Goal: Task Accomplishment & Management: Use online tool/utility

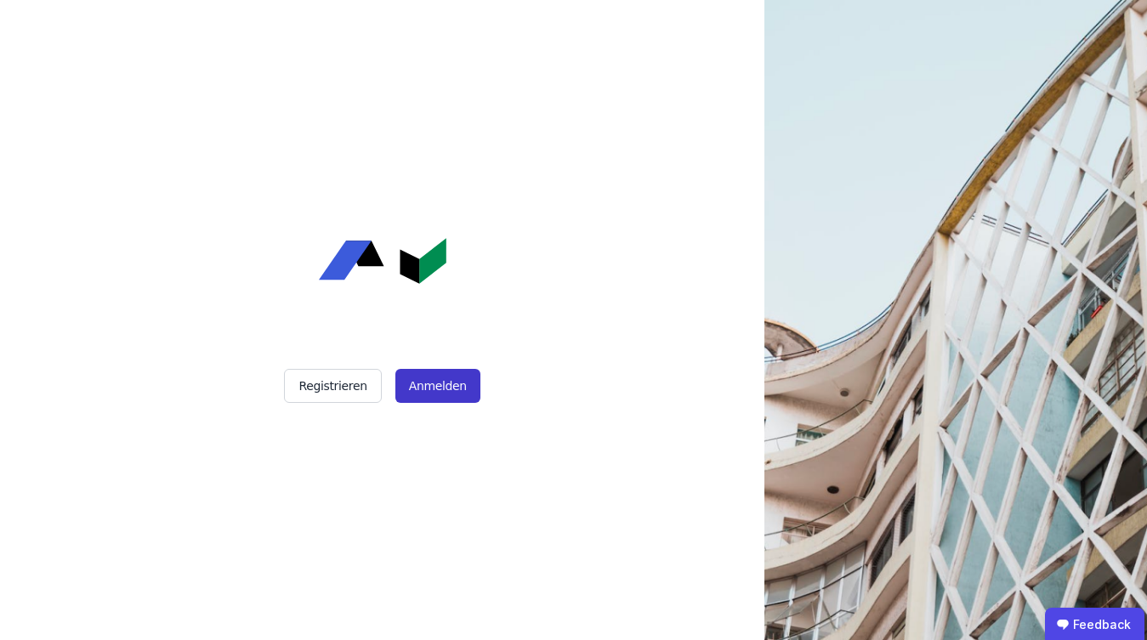
click at [432, 388] on button "Anmelden" at bounding box center [437, 386] width 85 height 34
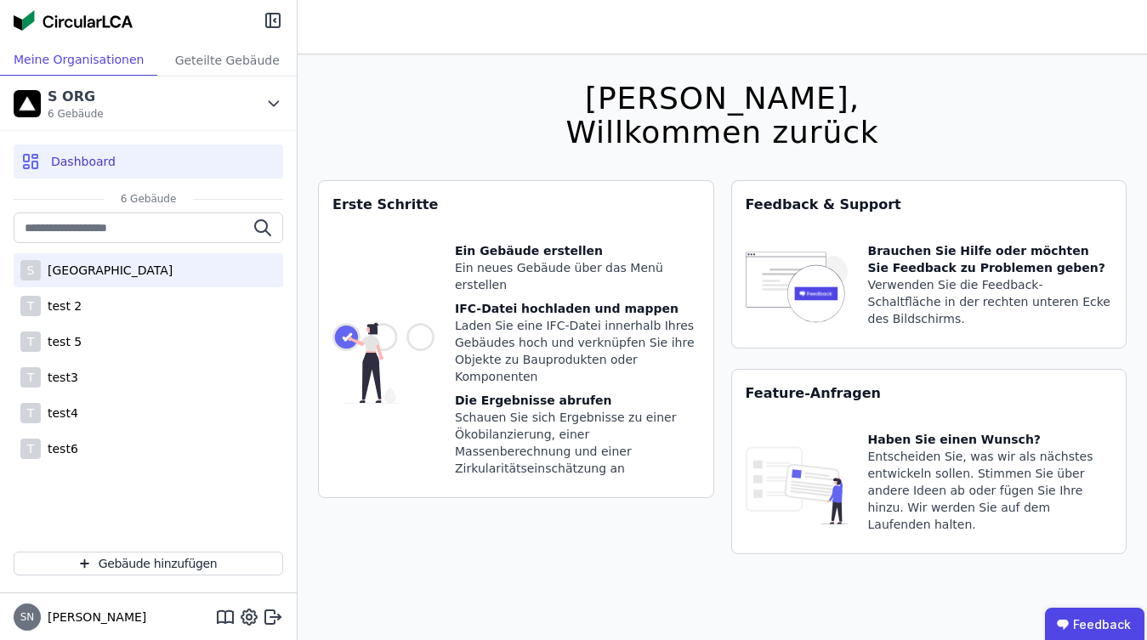
click at [123, 275] on div "[GEOGRAPHIC_DATA]" at bounding box center [107, 270] width 132 height 17
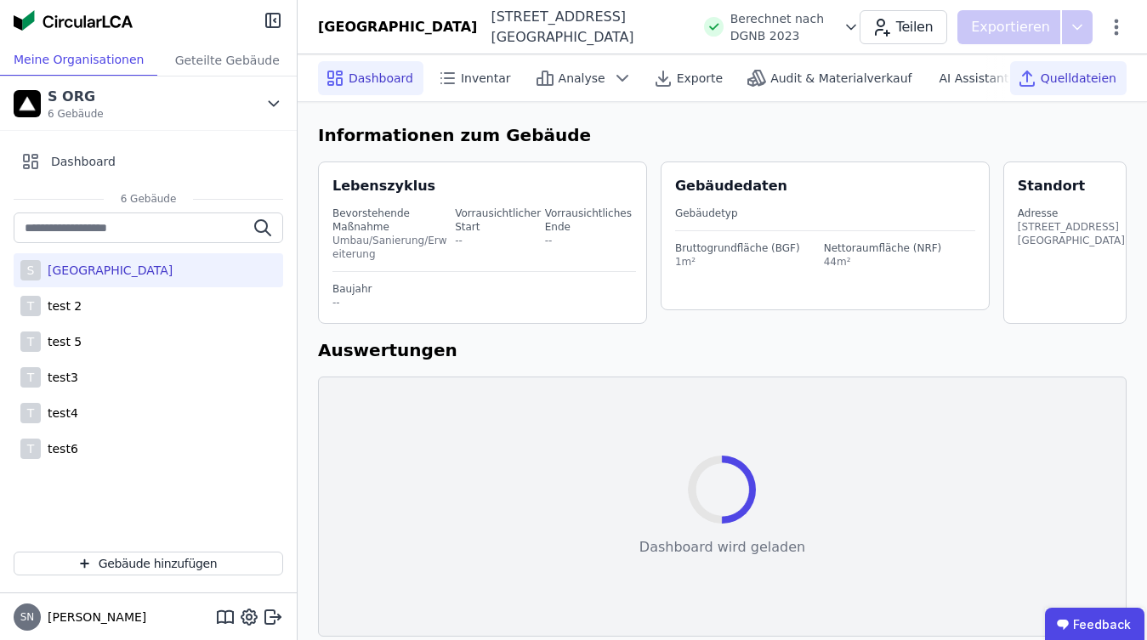
click at [1060, 80] on span "Quelldateien" at bounding box center [1079, 78] width 76 height 17
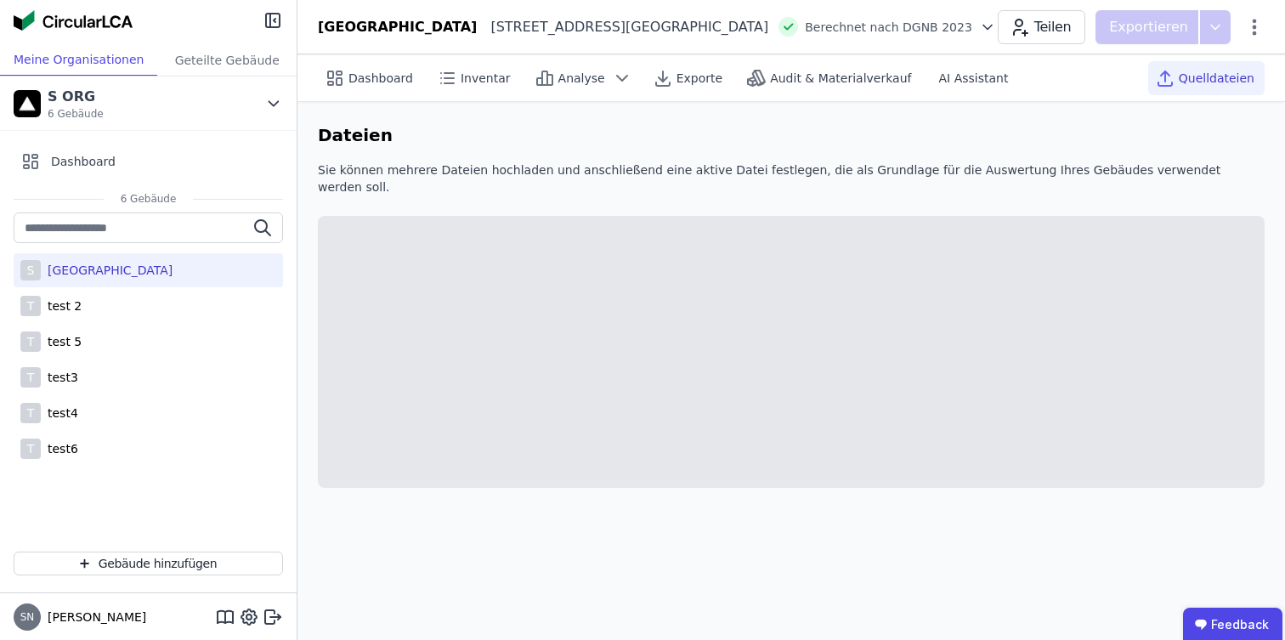
click at [1146, 74] on icon at bounding box center [1165, 73] width 9 height 4
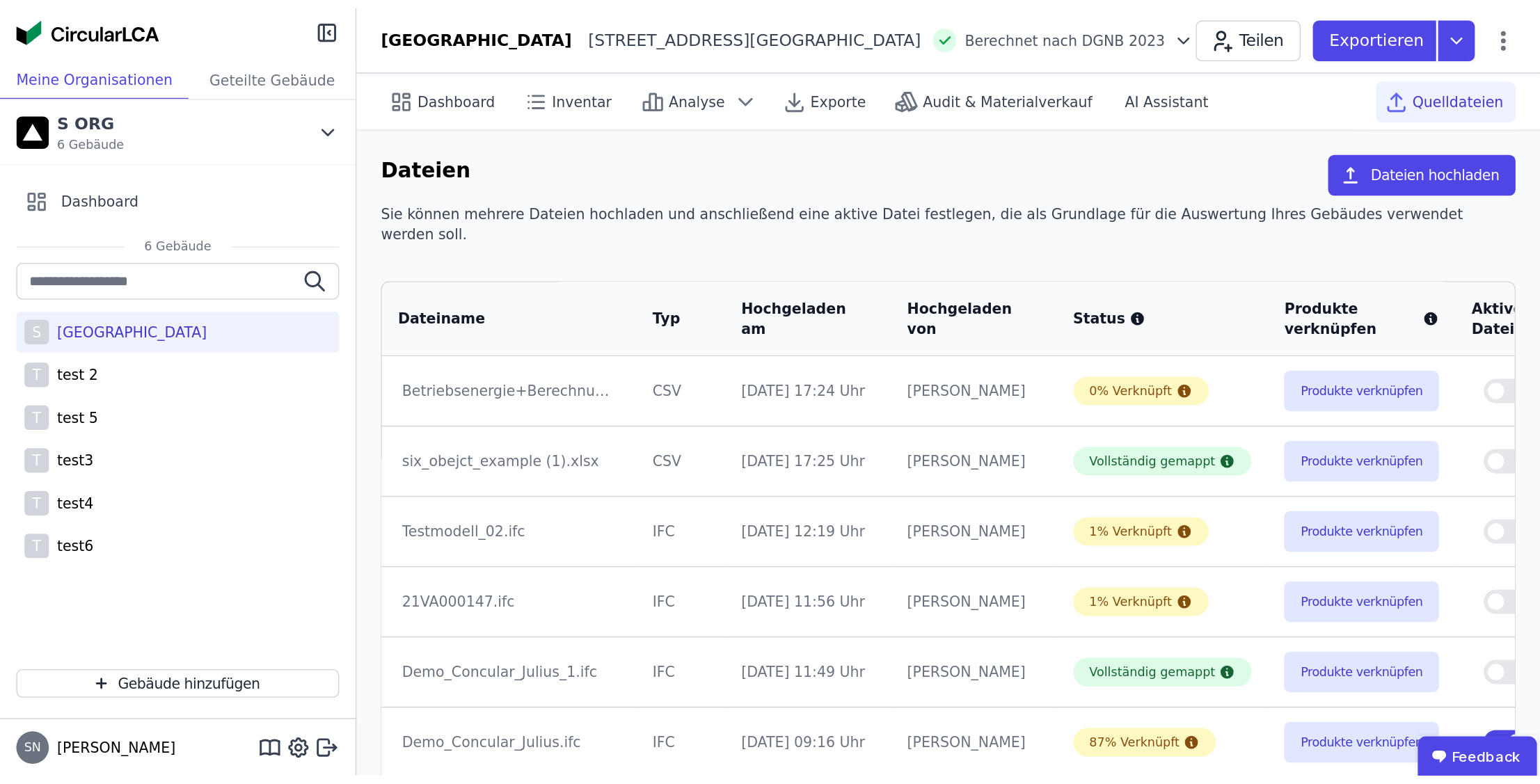
scroll to position [0, 32]
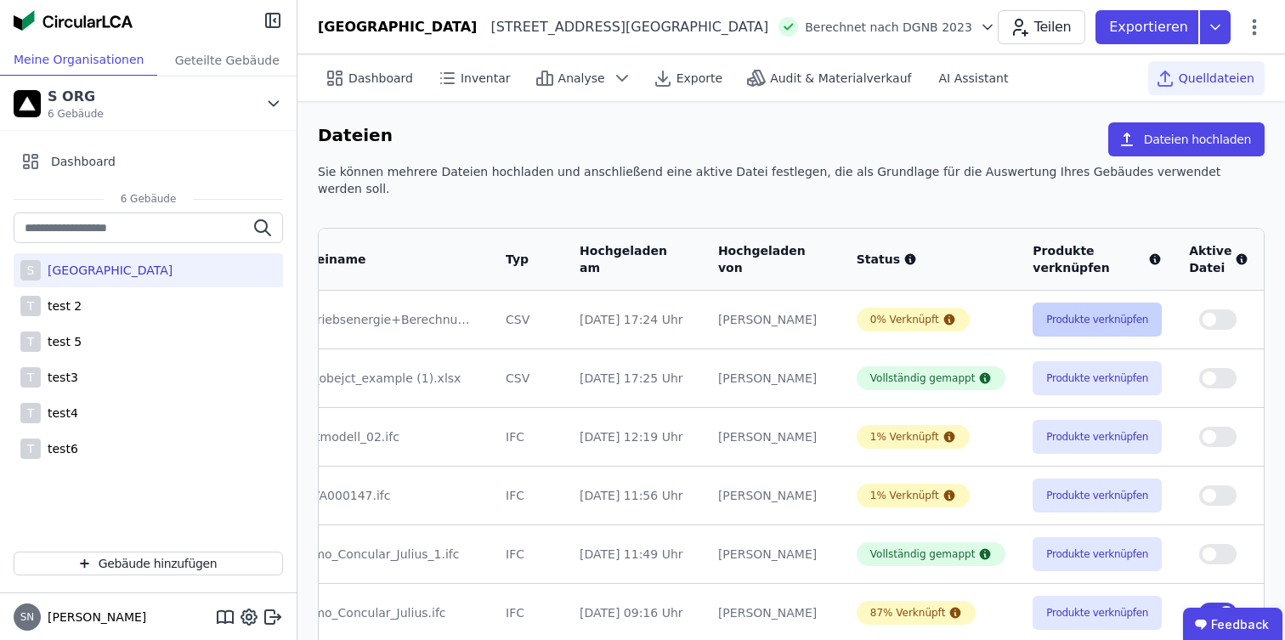
click at [1033, 303] on button "Produkte verknüpfen" at bounding box center [1097, 320] width 129 height 34
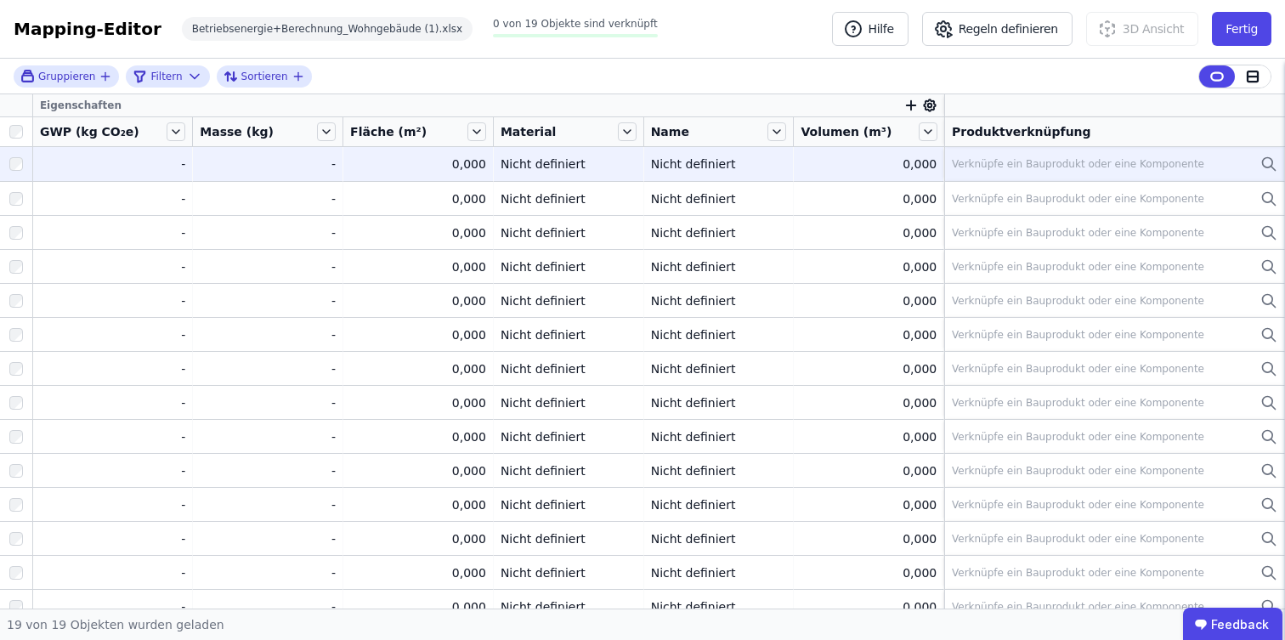
click at [976, 162] on div "Verknüpfe ein Bauprodukt oder eine Komponente" at bounding box center [1078, 164] width 253 height 14
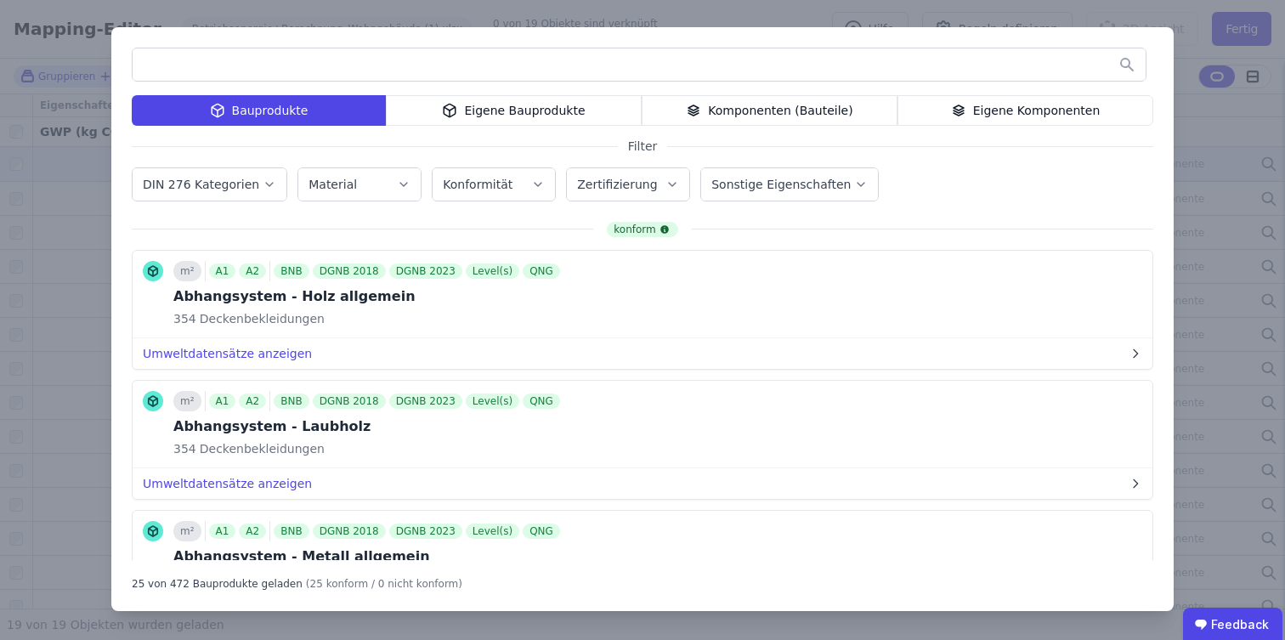
click at [495, 115] on div "Eigene Bauprodukte" at bounding box center [514, 110] width 256 height 31
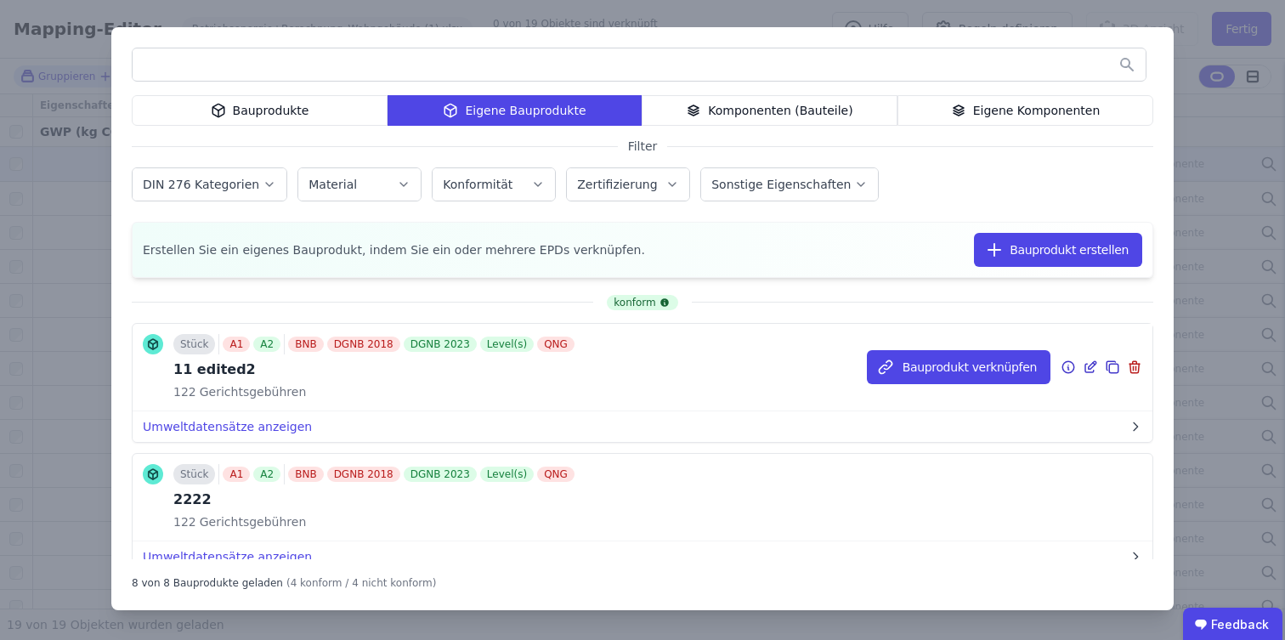
click at [1092, 366] on icon at bounding box center [1090, 367] width 15 height 20
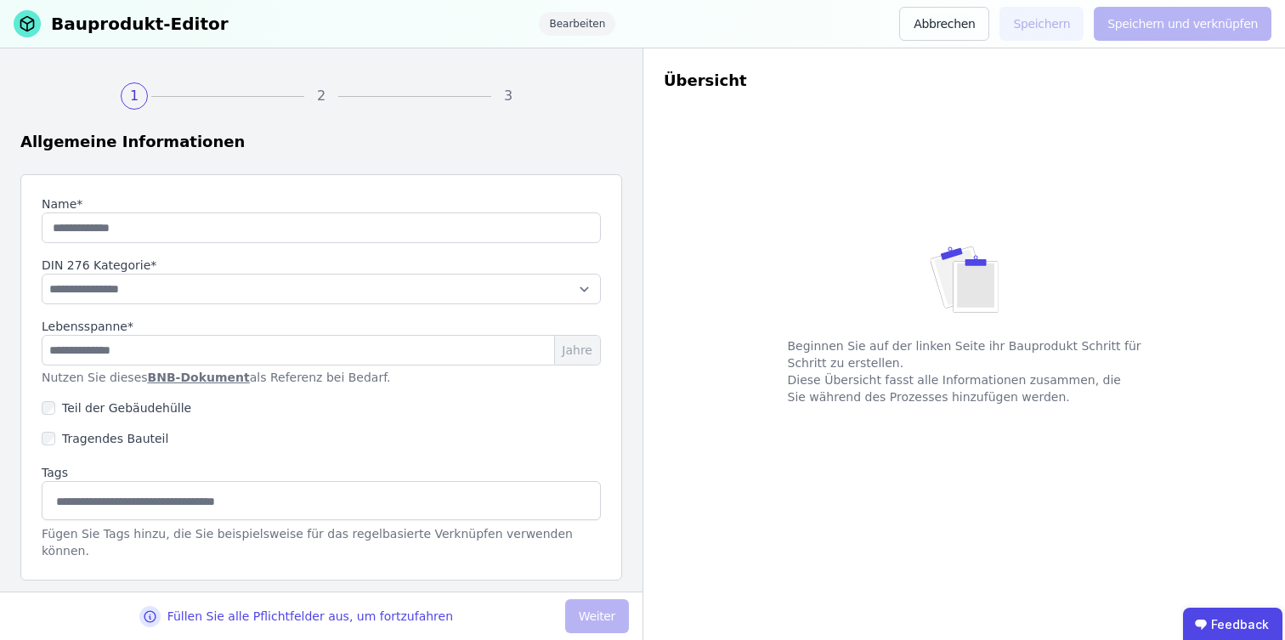
type input "**********"
select select "**********"
type input "*"
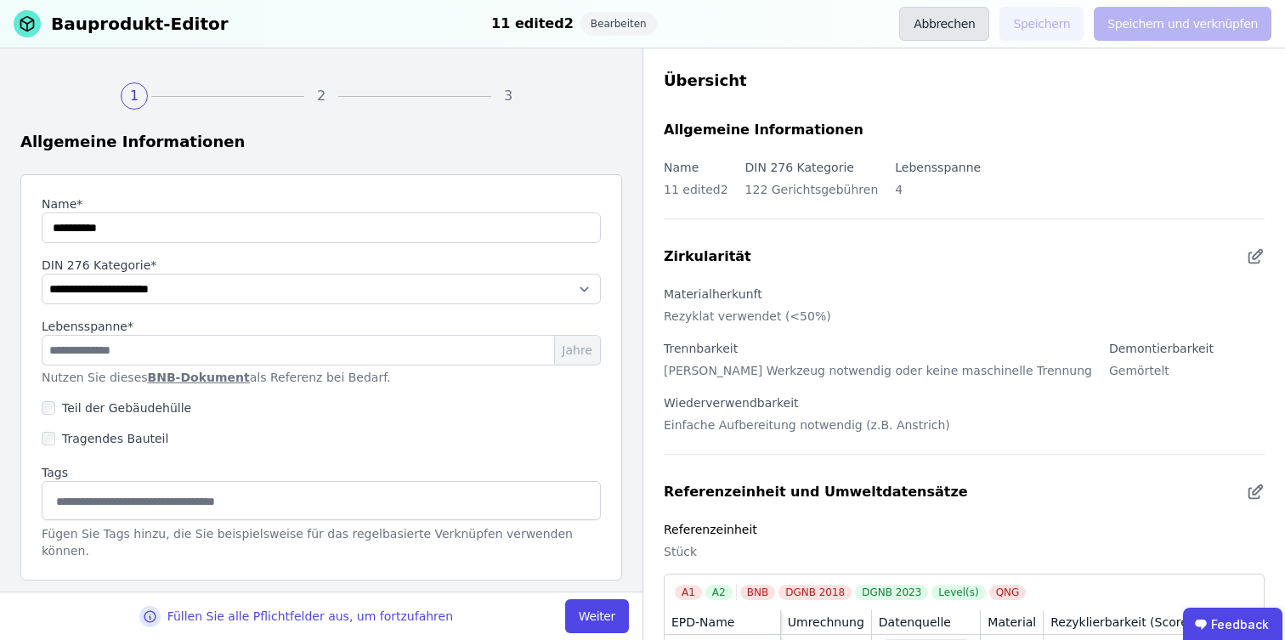
click at [933, 27] on button "Abbrechen" at bounding box center [944, 24] width 90 height 34
